Goal: Task Accomplishment & Management: Manage account settings

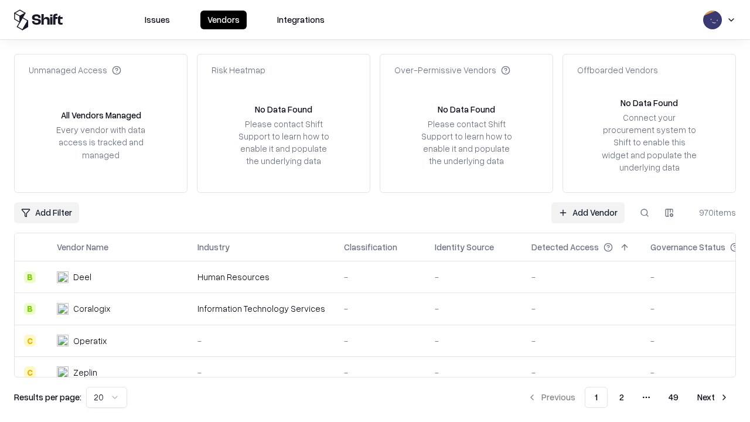
click at [588, 212] on link "Add Vendor" at bounding box center [587, 212] width 73 height 21
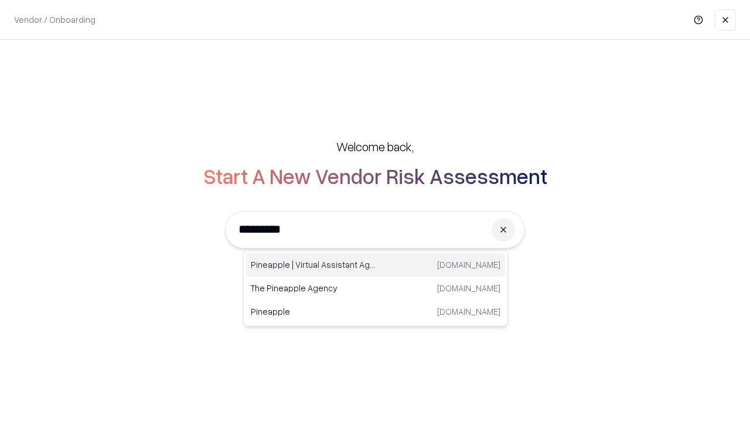
click at [376, 265] on div "Pineapple | Virtual Assistant Agency [DOMAIN_NAME]" at bounding box center [375, 264] width 259 height 23
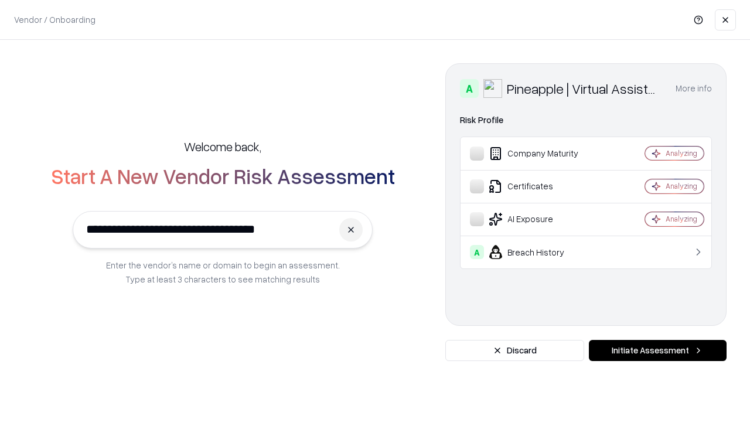
type input "**********"
click at [657, 350] on button "Initiate Assessment" at bounding box center [658, 350] width 138 height 21
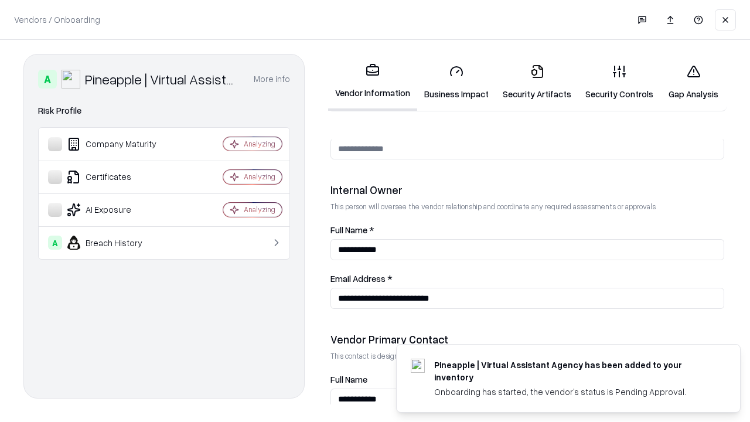
scroll to position [607, 0]
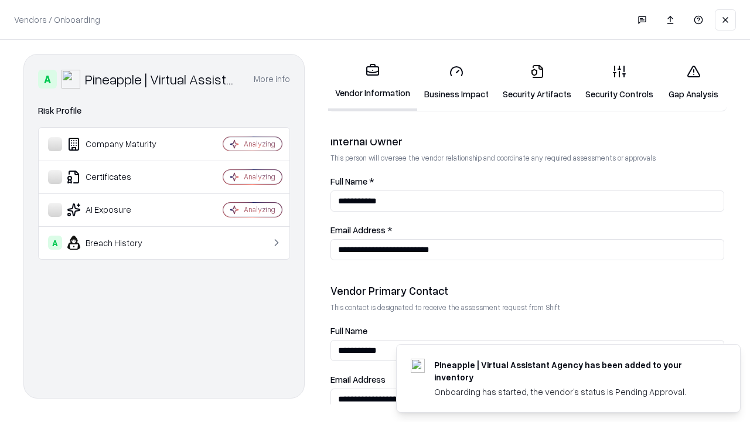
click at [456, 82] on link "Business Impact" at bounding box center [456, 82] width 79 height 54
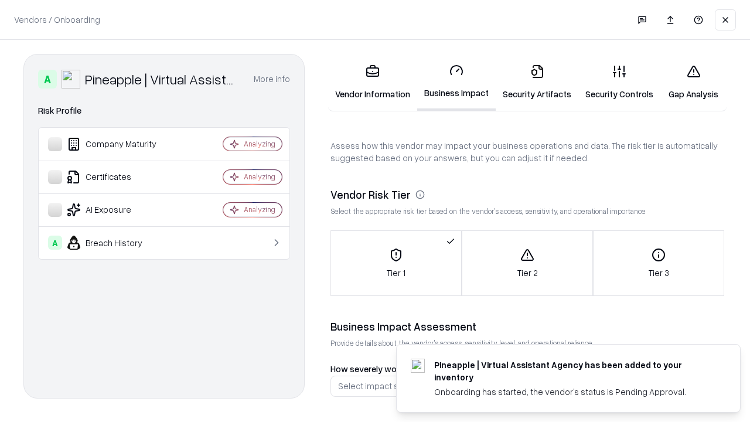
click at [537, 82] on link "Security Artifacts" at bounding box center [537, 82] width 83 height 54
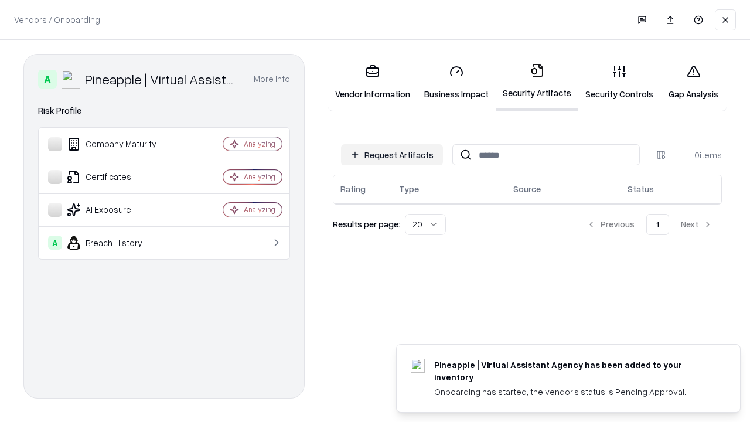
click at [392, 155] on button "Request Artifacts" at bounding box center [392, 154] width 102 height 21
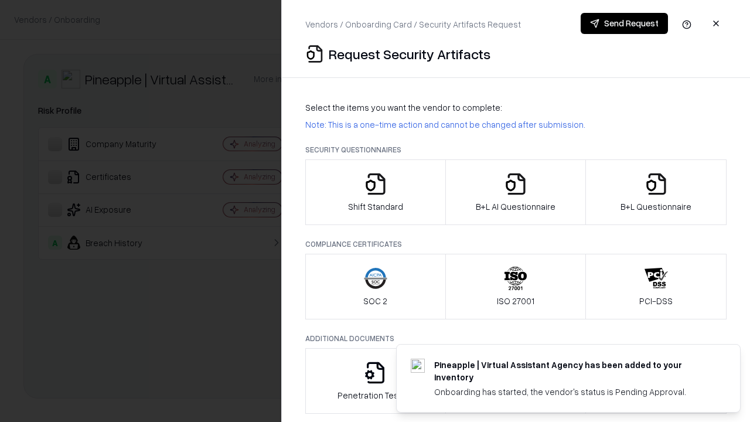
click at [375, 192] on icon "button" at bounding box center [375, 183] width 23 height 23
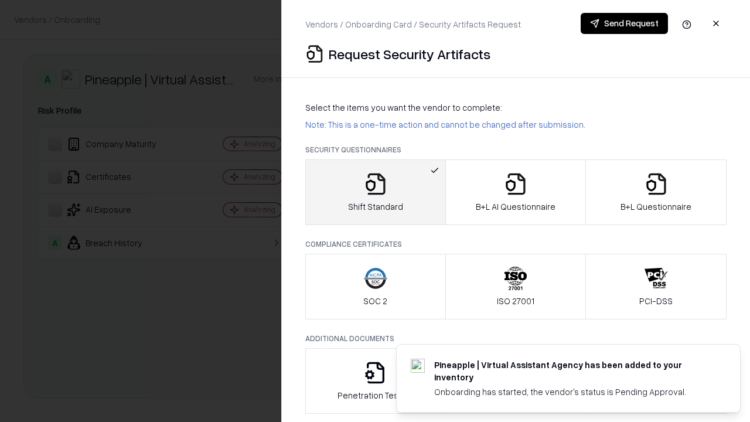
click at [624, 23] on button "Send Request" at bounding box center [624, 23] width 87 height 21
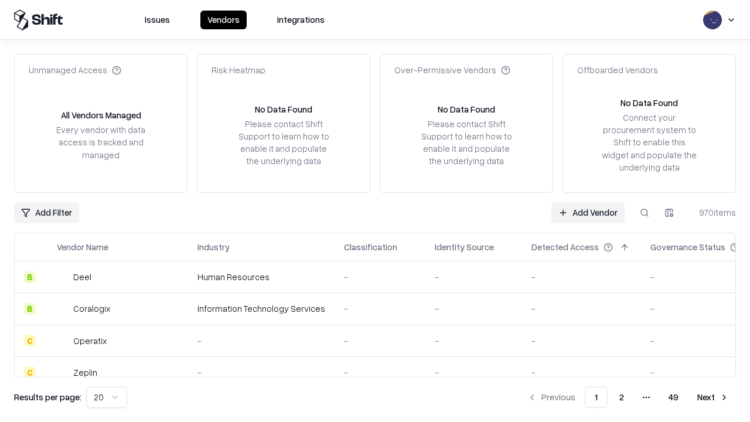
click at [645, 212] on button at bounding box center [644, 212] width 21 height 21
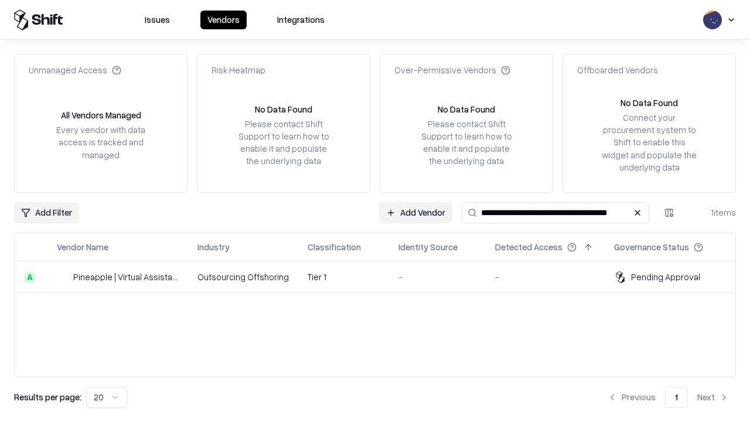
type input "**********"
click at [382, 277] on td "Tier 1" at bounding box center [343, 277] width 91 height 32
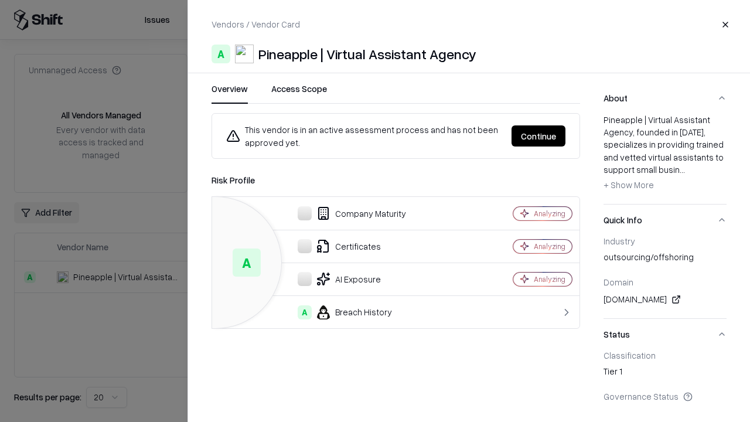
click at [538, 136] on button "Continue" at bounding box center [539, 135] width 54 height 21
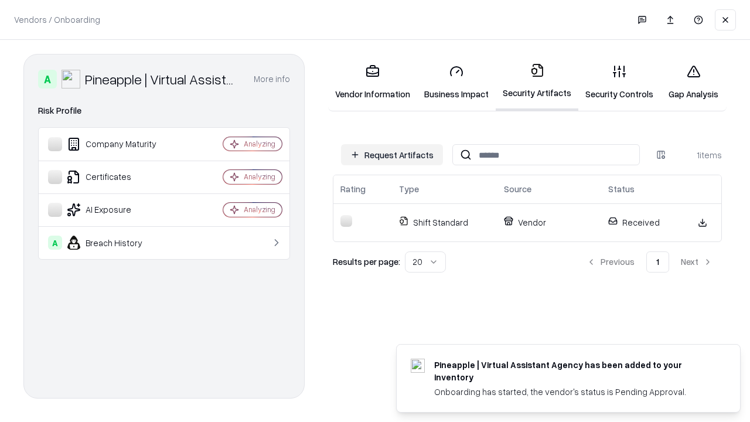
click at [693, 82] on link "Gap Analysis" at bounding box center [693, 82] width 66 height 54
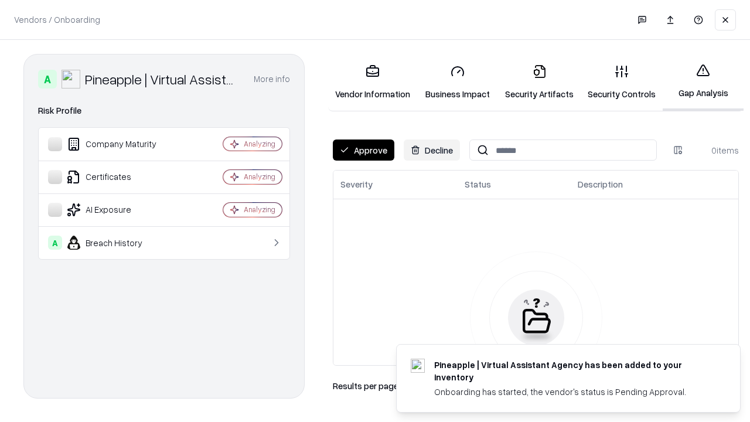
click at [363, 150] on button "Approve" at bounding box center [364, 149] width 62 height 21
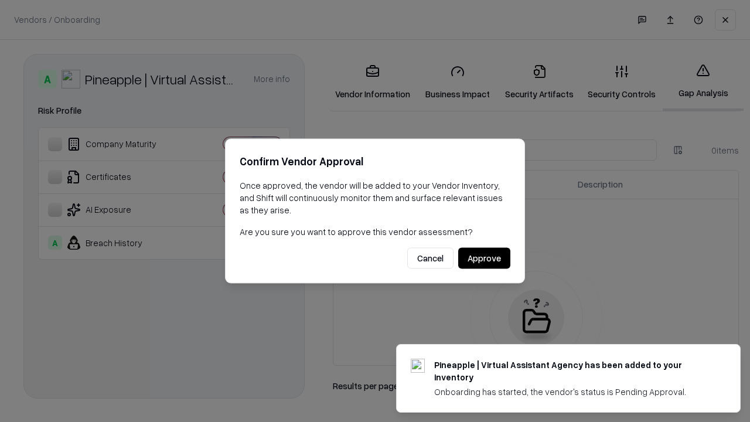
click at [484, 258] on button "Approve" at bounding box center [484, 258] width 52 height 21
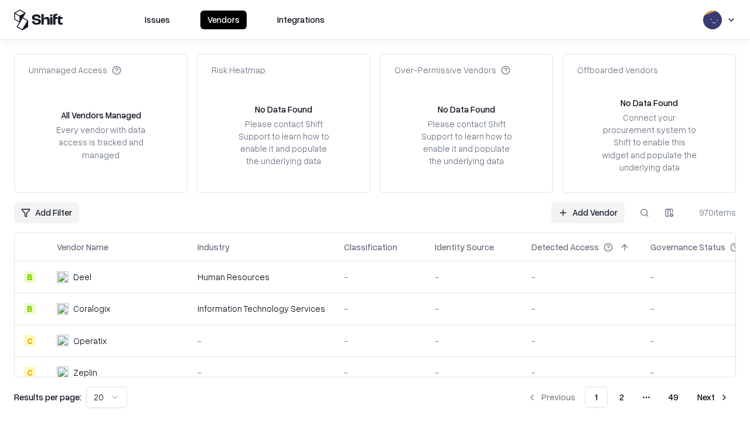
type input "**********"
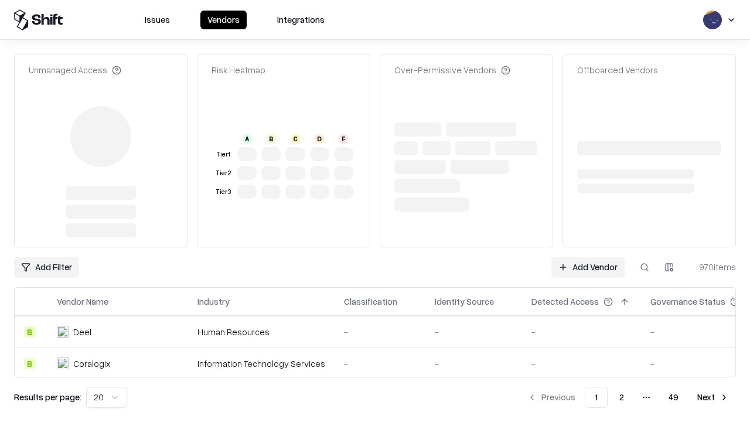
click at [588, 257] on link "Add Vendor" at bounding box center [587, 267] width 73 height 21
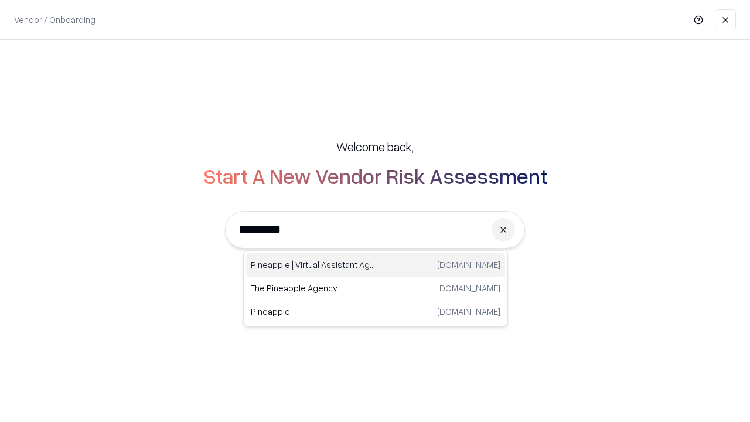
click at [376, 265] on div "Pineapple | Virtual Assistant Agency [DOMAIN_NAME]" at bounding box center [375, 264] width 259 height 23
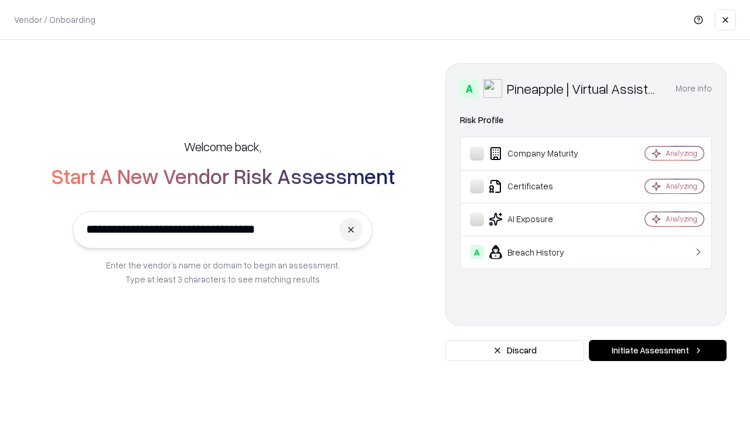
type input "**********"
click at [657, 350] on button "Initiate Assessment" at bounding box center [658, 350] width 138 height 21
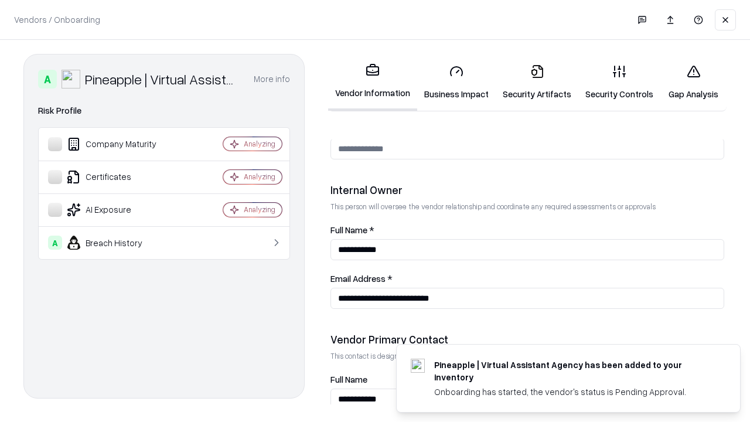
scroll to position [607, 0]
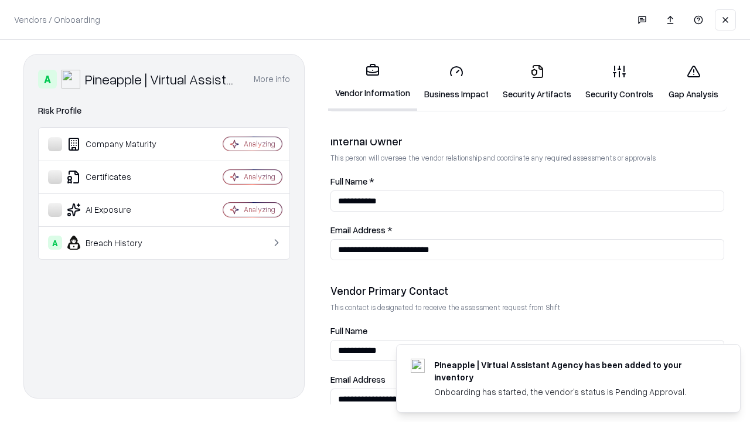
click at [693, 82] on link "Gap Analysis" at bounding box center [693, 82] width 66 height 54
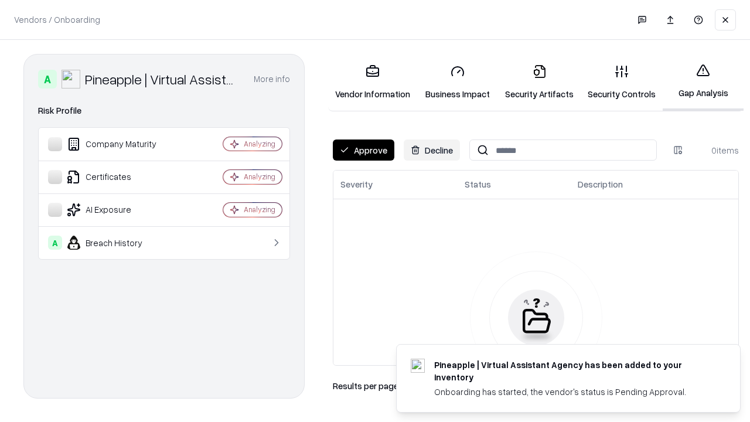
click at [363, 150] on button "Approve" at bounding box center [364, 149] width 62 height 21
